Goal: Complete application form

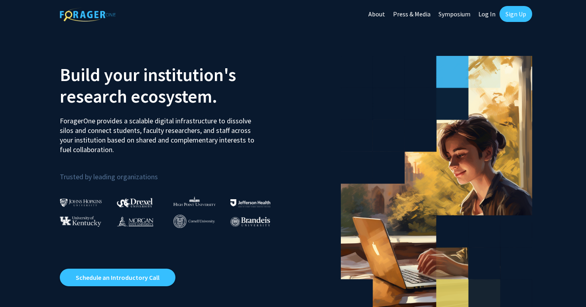
click at [491, 19] on link "Log In" at bounding box center [486, 14] width 25 height 28
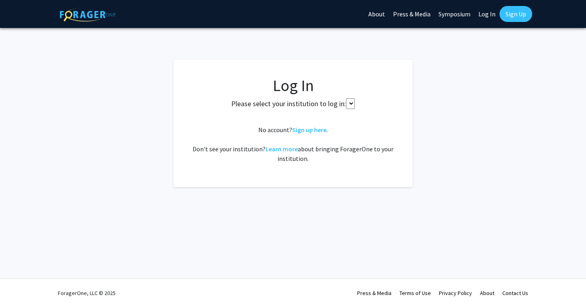
select select
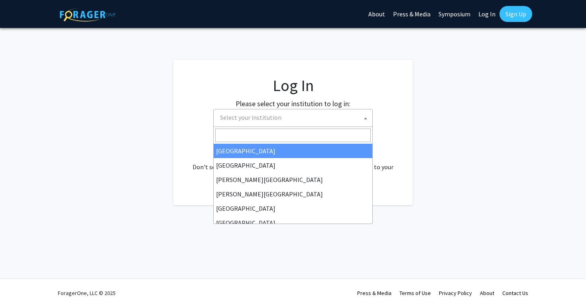
click at [340, 122] on span "Select your institution" at bounding box center [294, 117] width 155 height 16
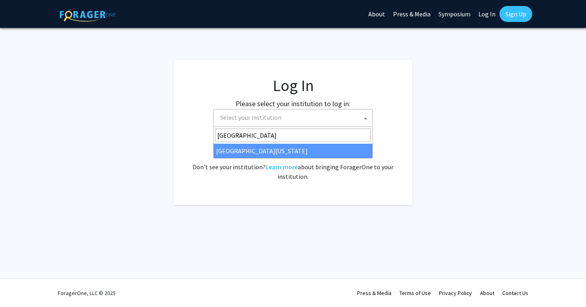
type input "[GEOGRAPHIC_DATA]"
select select "31"
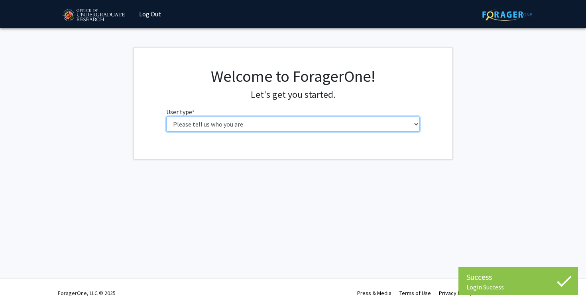
click at [317, 125] on select "Please tell us who you are Undergraduate Student Master's Student Doctoral Cand…" at bounding box center [293, 123] width 254 height 15
click at [166, 116] on select "Please tell us who you are Undergraduate Student Master's Student Doctoral Cand…" at bounding box center [293, 123] width 254 height 15
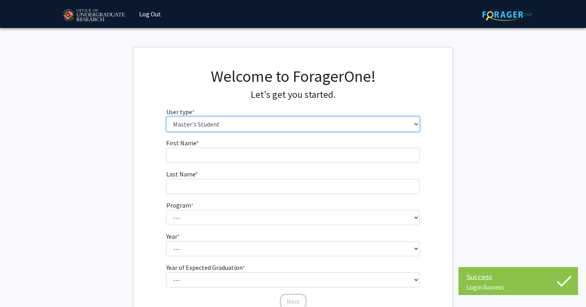
click at [275, 123] on select "Please tell us who you are Undergraduate Student Master's Student Doctoral Cand…" at bounding box center [293, 123] width 254 height 15
select select "1: undergrad"
click at [166, 116] on select "Please tell us who you are Undergraduate Student Master's Student Doctoral Cand…" at bounding box center [293, 123] width 254 height 15
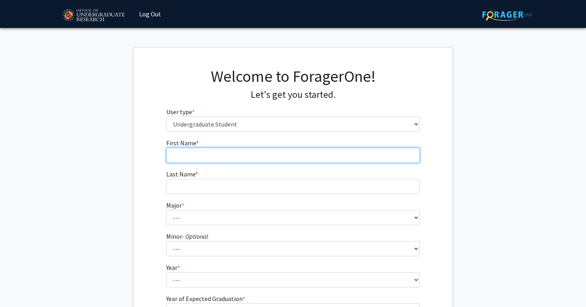
click at [259, 157] on input "First Name * required" at bounding box center [293, 154] width 254 height 15
type input "[PERSON_NAME]"
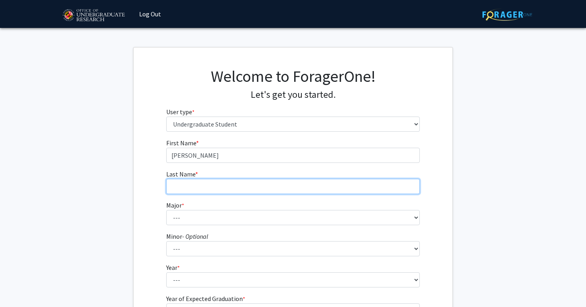
type input "[PERSON_NAME]"
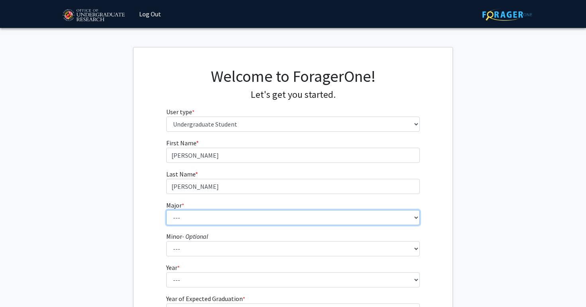
click at [236, 217] on select "--- Accounting Aerospace Engineering African American and Africana Studies Agri…" at bounding box center [293, 217] width 254 height 15
click at [212, 223] on select "--- Accounting Aerospace Engineering African American and Africana Studies Agri…" at bounding box center [293, 217] width 254 height 15
select select "17: 2318"
click at [166, 210] on select "--- Accounting Aerospace Engineering African American and Africana Studies Agri…" at bounding box center [293, 217] width 254 height 15
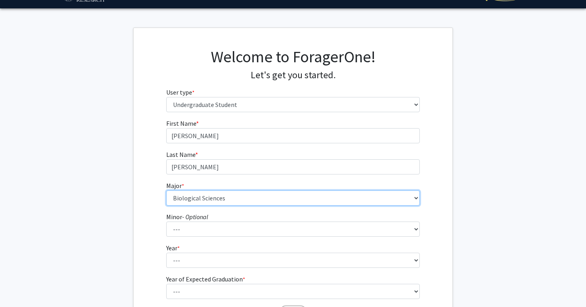
scroll to position [47, 0]
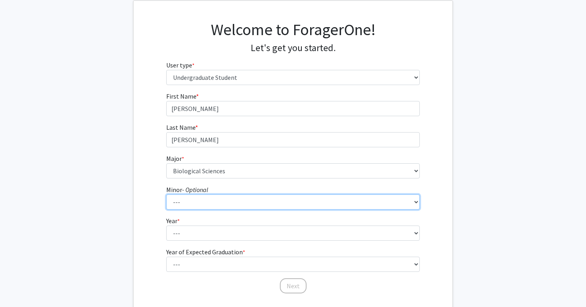
click at [195, 199] on select "--- Actuarial Mathematics Advanced Cybersecurity Experience for Students Africa…" at bounding box center [293, 201] width 254 height 15
click at [166, 194] on select "--- Actuarial Mathematics Advanced Cybersecurity Experience for Students Africa…" at bounding box center [293, 201] width 254 height 15
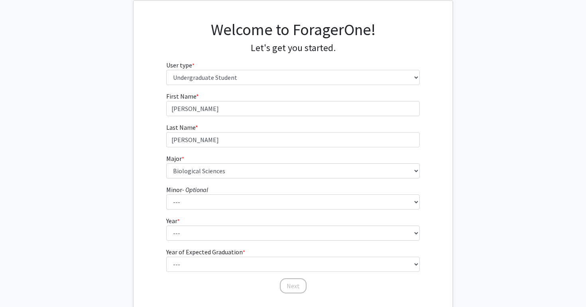
click at [183, 241] on form "First Name * required [PERSON_NAME] Last Name * required [PERSON_NAME] Major * …" at bounding box center [293, 188] width 254 height 195
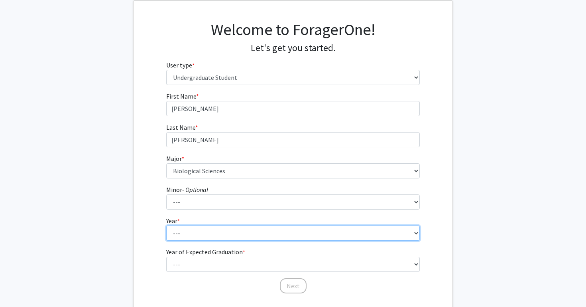
click at [184, 239] on select "--- First-year Sophomore Junior Senior Postbaccalaureate Certificate" at bounding box center [293, 232] width 254 height 15
select select "1: first-year"
click at [166, 225] on select "--- First-year Sophomore Junior Senior Postbaccalaureate Certificate" at bounding box center [293, 232] width 254 height 15
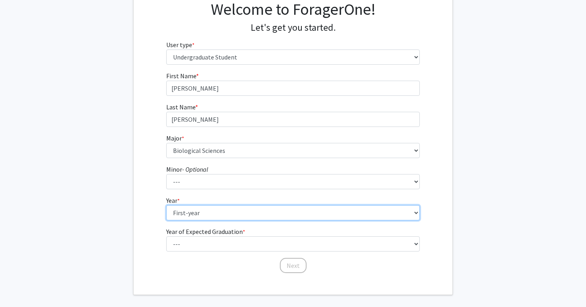
scroll to position [81, 0]
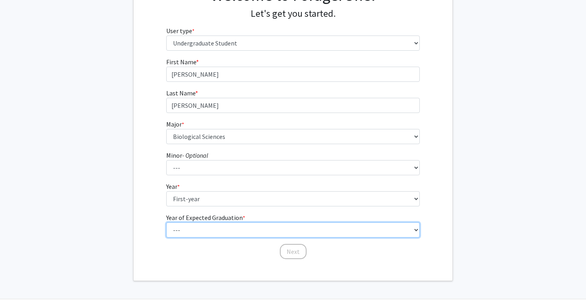
click at [193, 226] on select "--- 2025 2026 2027 2028 2029 2030 2031 2032 2033 2034" at bounding box center [293, 229] width 254 height 15
select select "5: 2029"
click at [166, 222] on select "--- 2025 2026 2027 2028 2029 2030 2031 2032 2033 2034" at bounding box center [293, 229] width 254 height 15
